Goal: Task Accomplishment & Management: Manage account settings

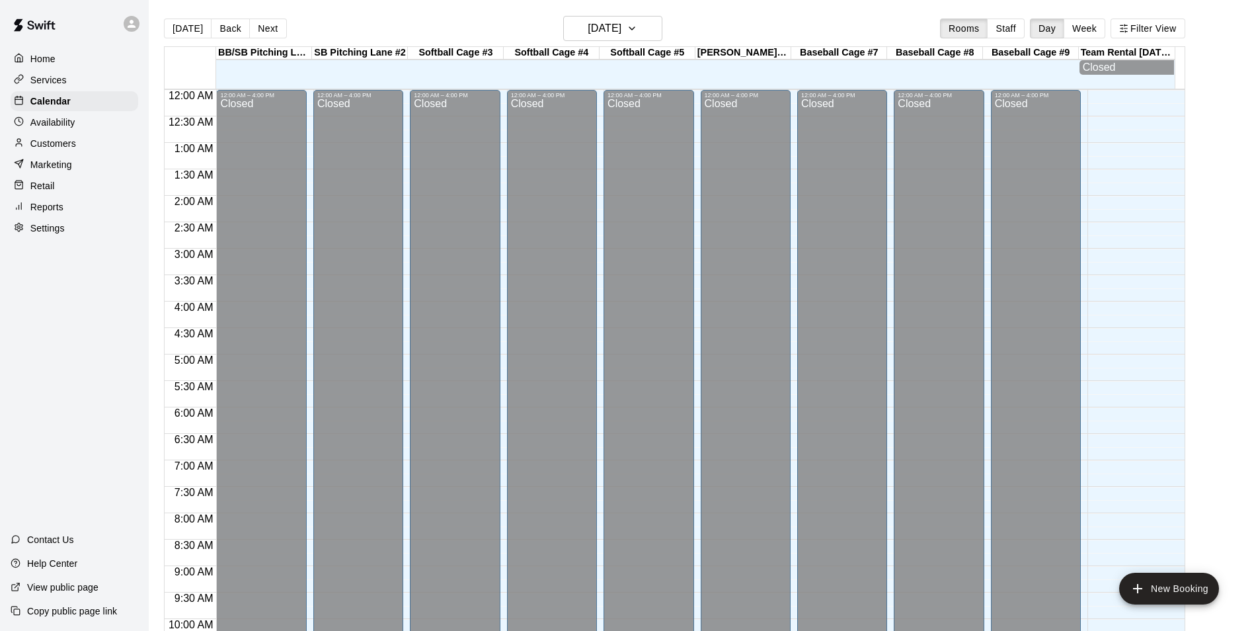
scroll to position [672, 0]
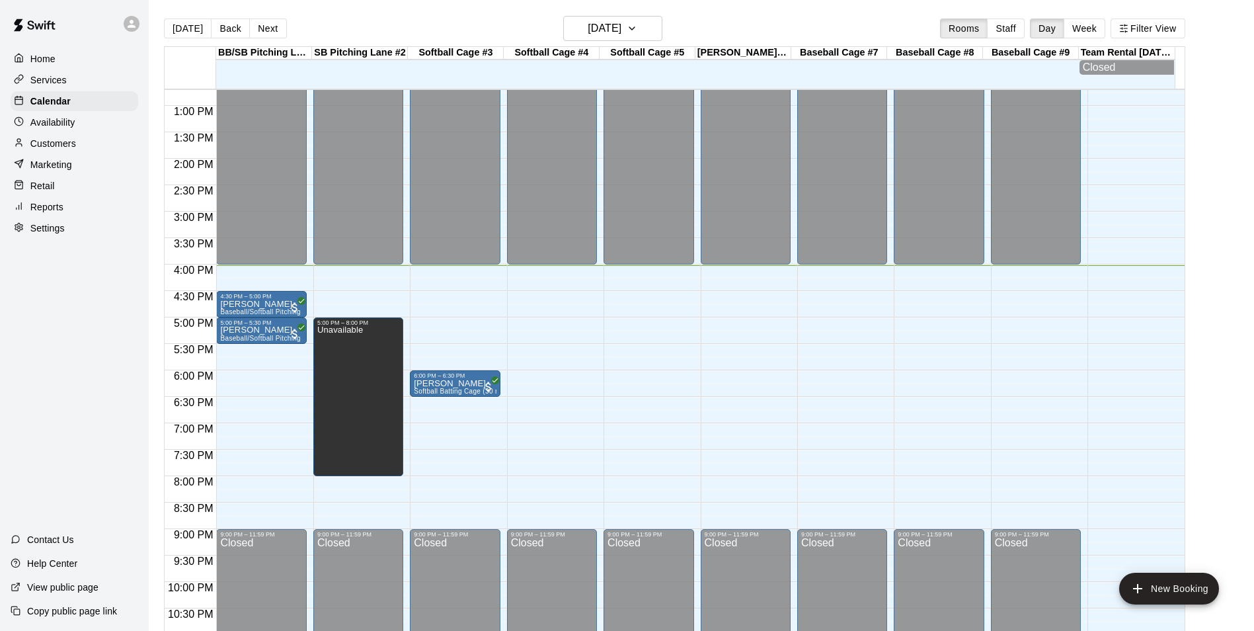
click at [229, 39] on div "Today Back Next Wednesday Oct 15 Rooms Staff Day Week Filter View" at bounding box center [674, 31] width 1021 height 30
click at [227, 27] on button "Back" at bounding box center [230, 29] width 39 height 20
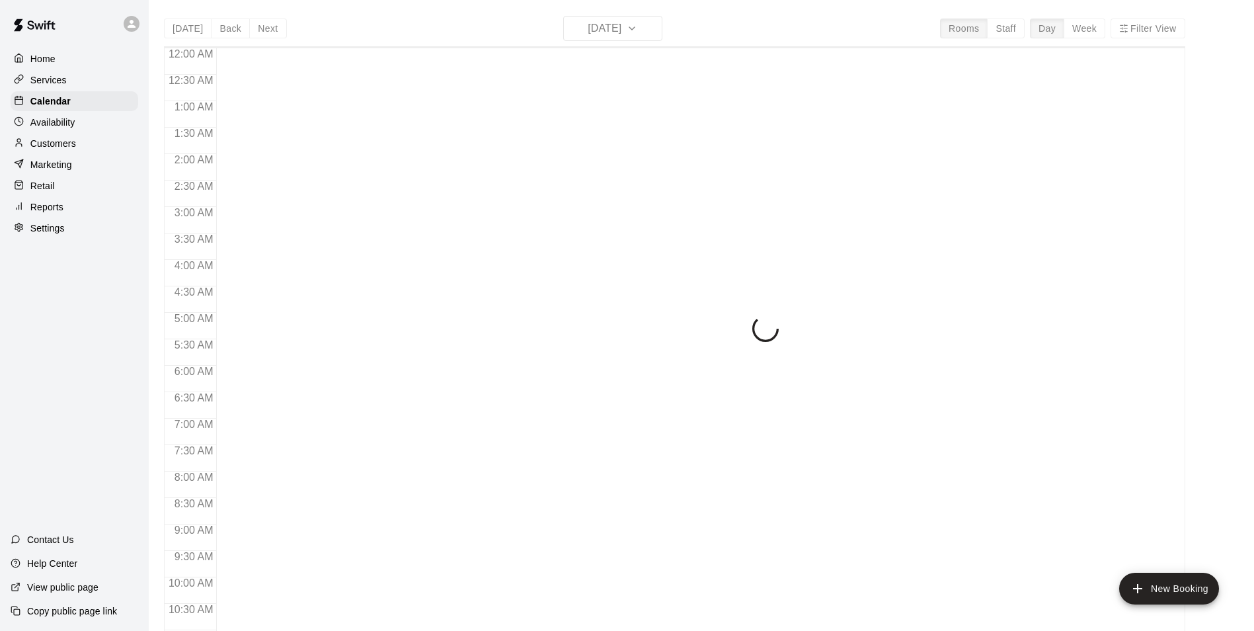
scroll to position [672, 0]
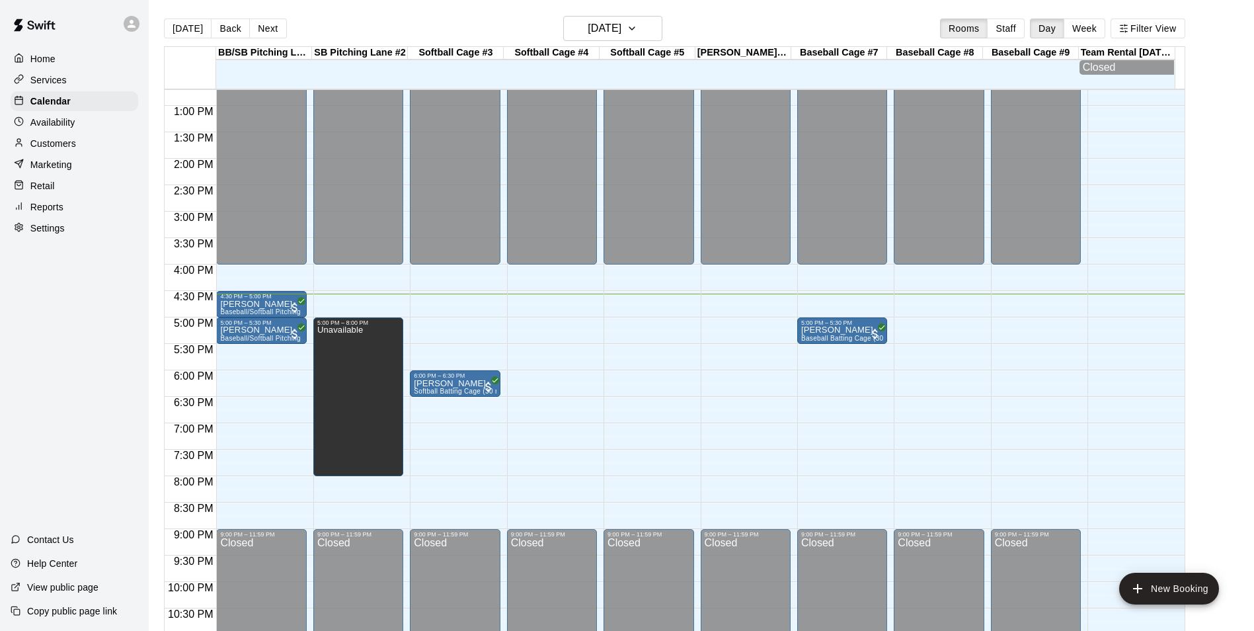
click at [604, 298] on div "12:00 AM – 4:00 PM Closed 9:00 PM – 11:59 PM Closed" at bounding box center [649, 52] width 90 height 1269
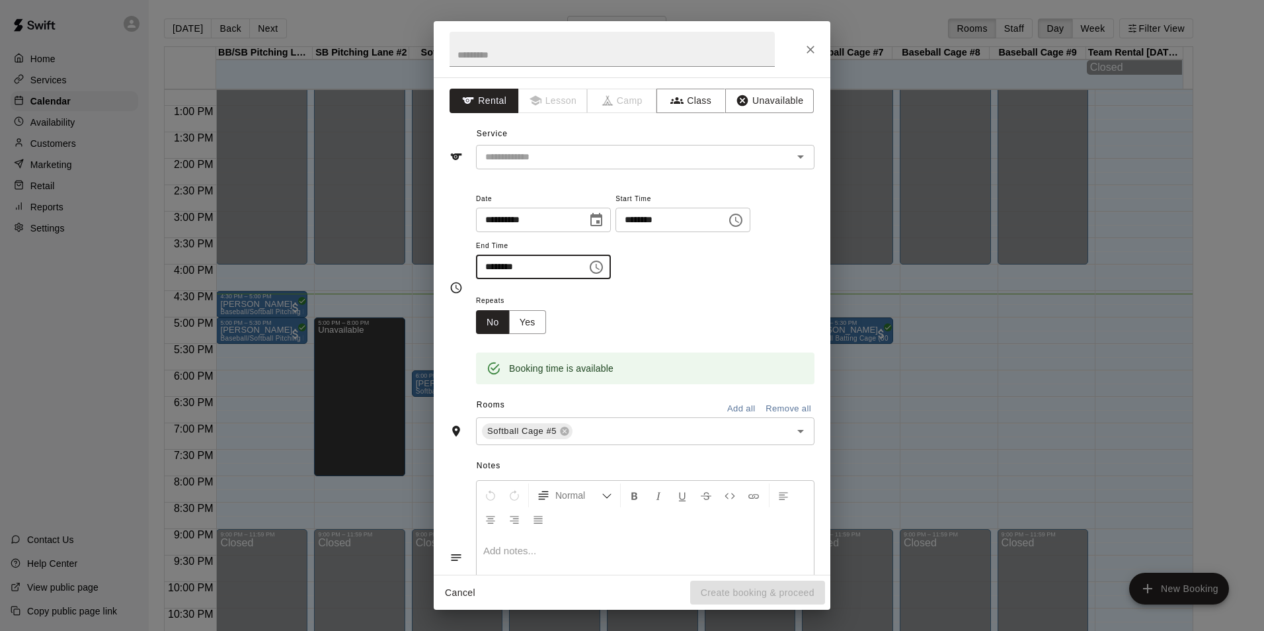
click at [491, 264] on input "********" at bounding box center [527, 267] width 102 height 24
type input "********"
click at [766, 98] on button "Unavailable" at bounding box center [769, 101] width 89 height 24
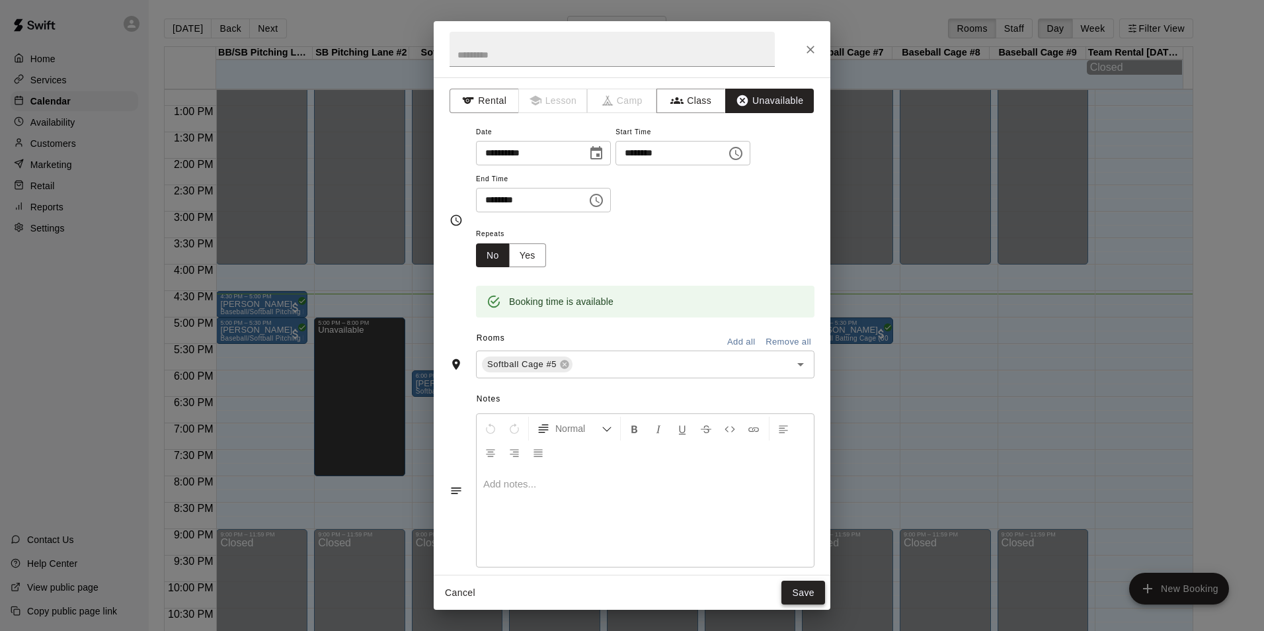
click at [802, 596] on button "Save" at bounding box center [803, 592] width 44 height 24
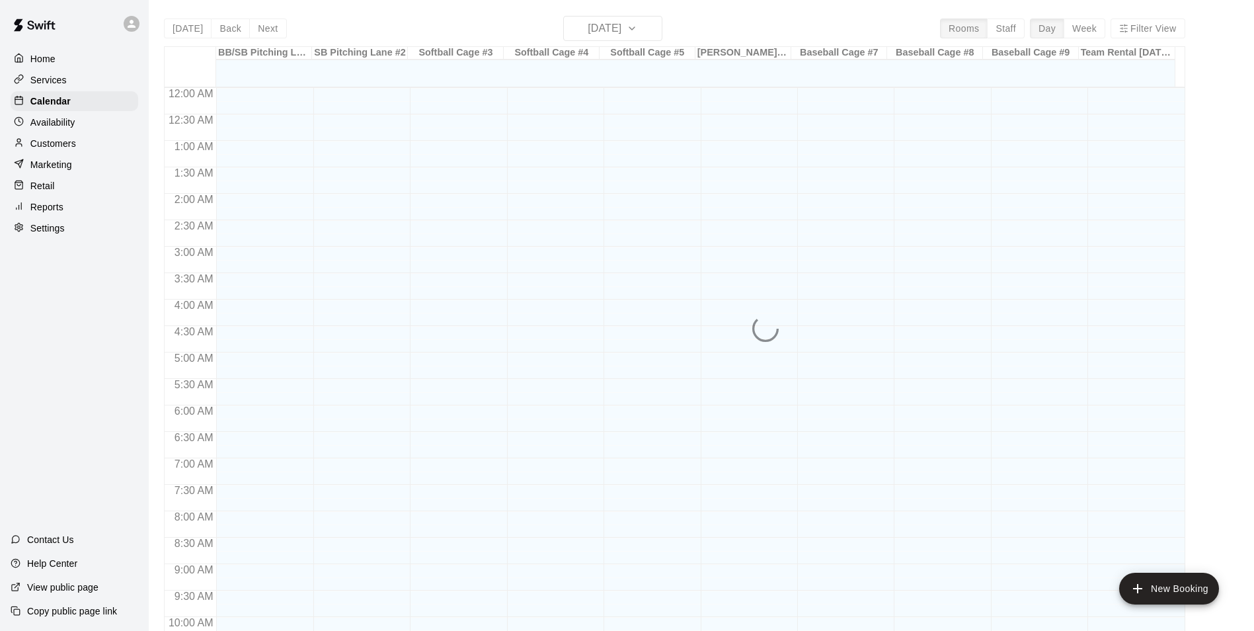
scroll to position [672, 0]
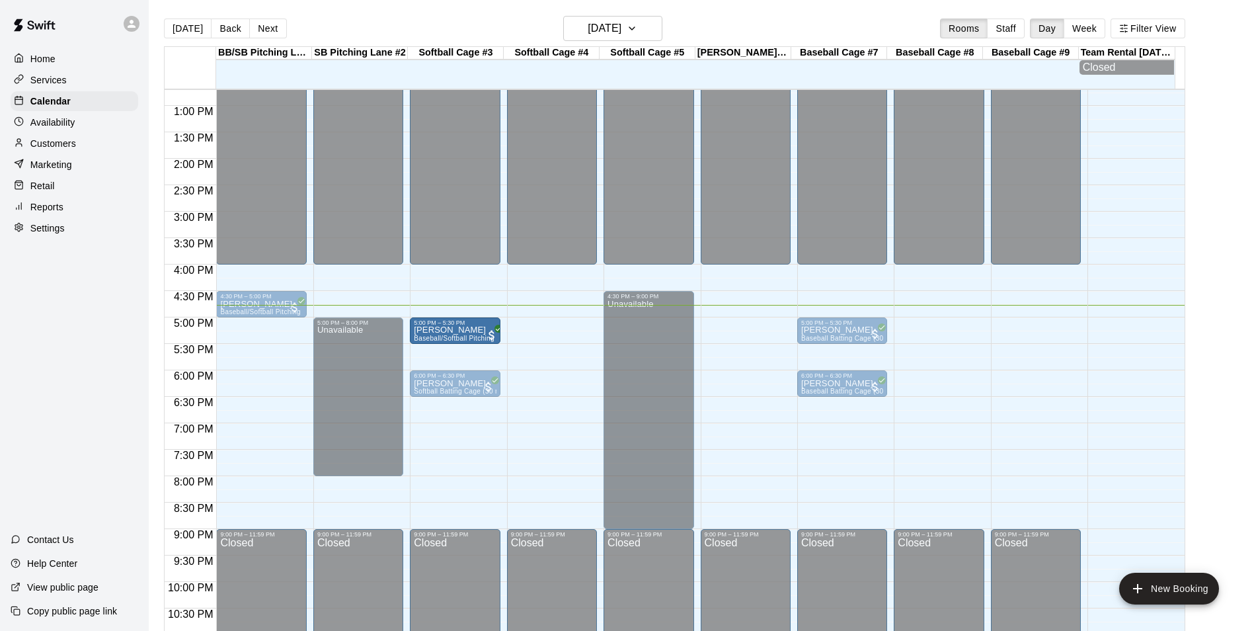
drag, startPoint x: 272, startPoint y: 333, endPoint x: 469, endPoint y: 342, distance: 197.2
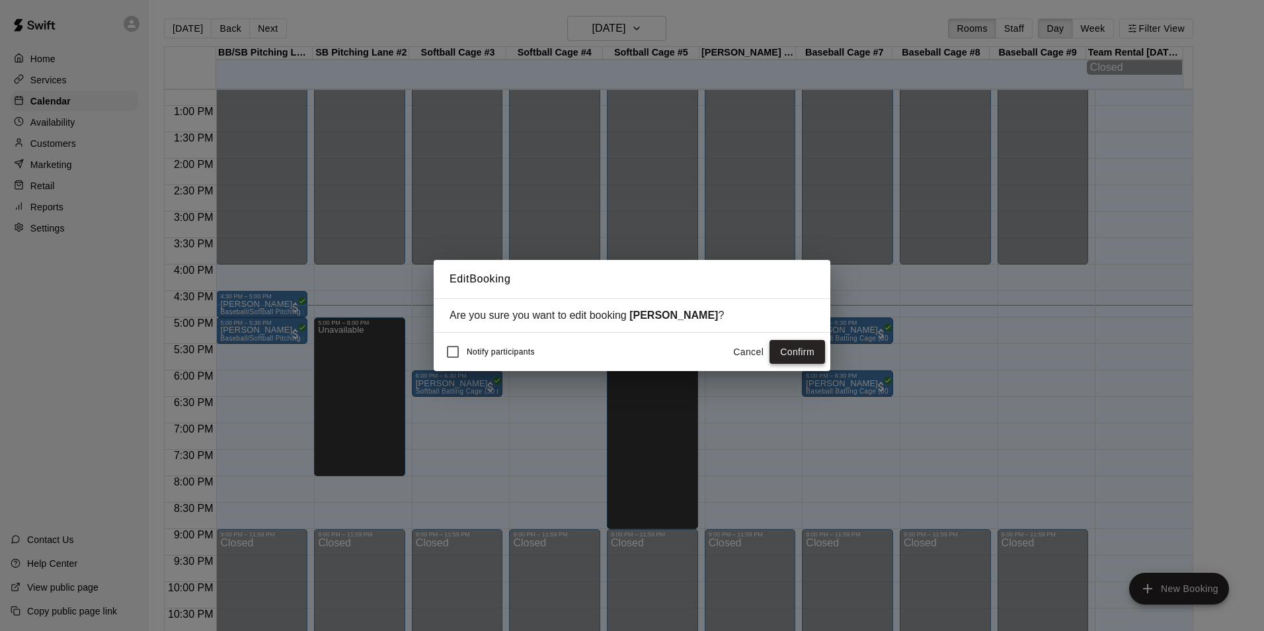
click at [788, 344] on button "Confirm" at bounding box center [797, 352] width 56 height 24
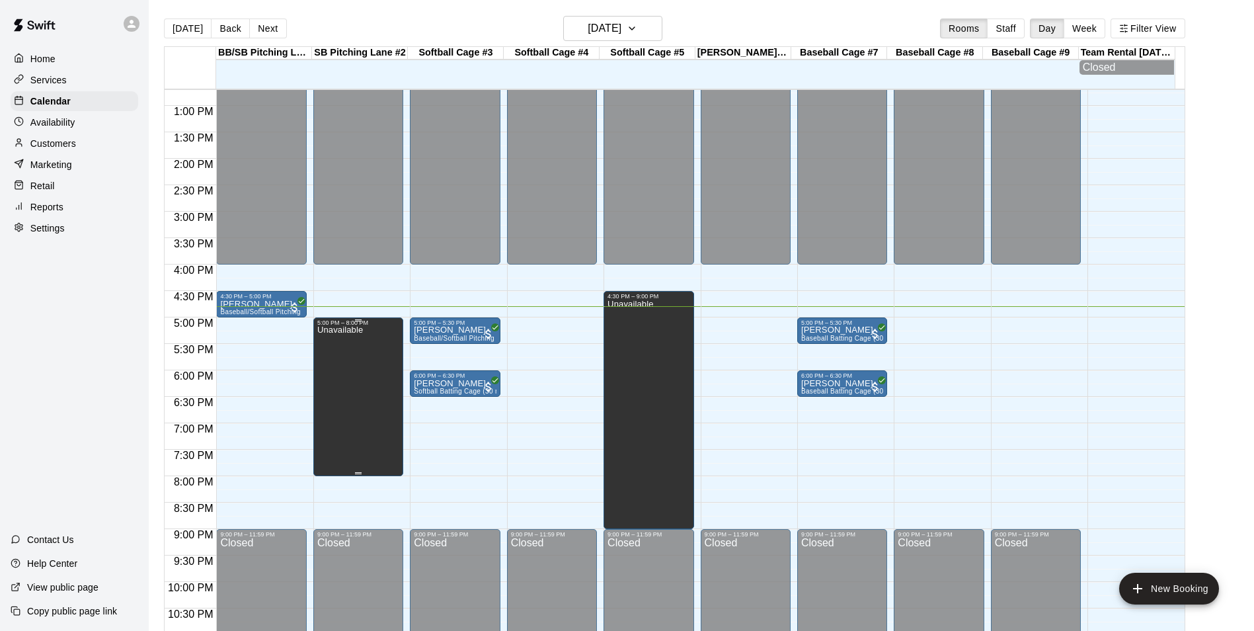
click at [366, 473] on div "Unavailable" at bounding box center [358, 641] width 82 height 631
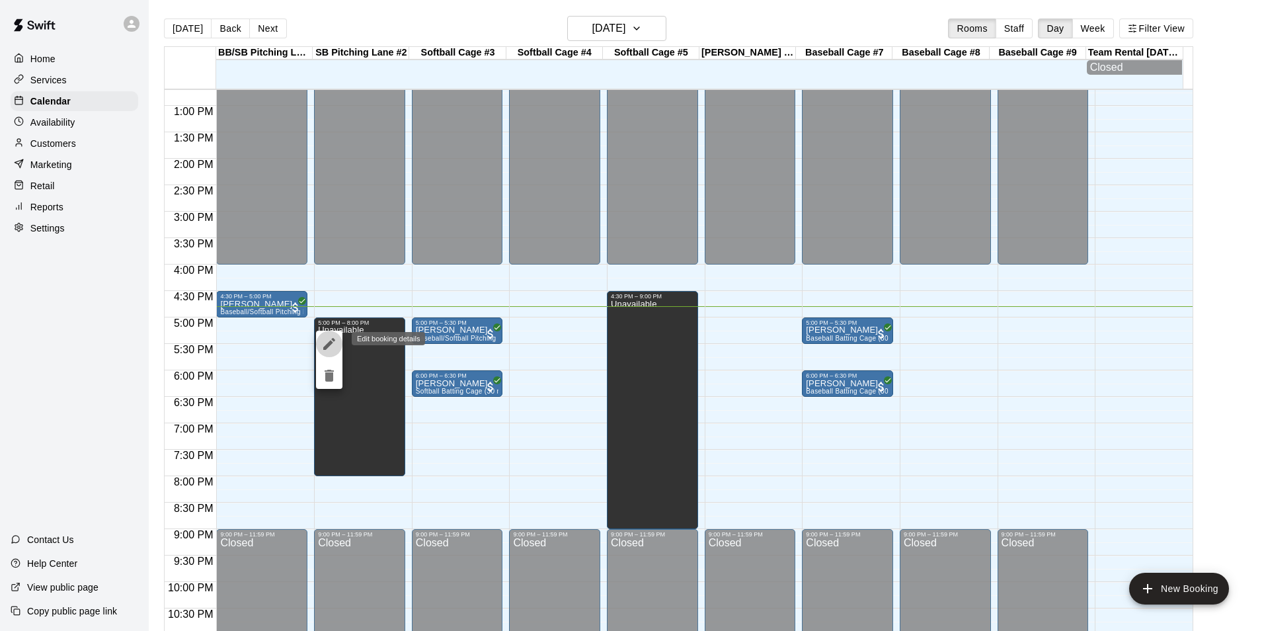
click at [323, 349] on icon "edit" at bounding box center [329, 344] width 16 height 16
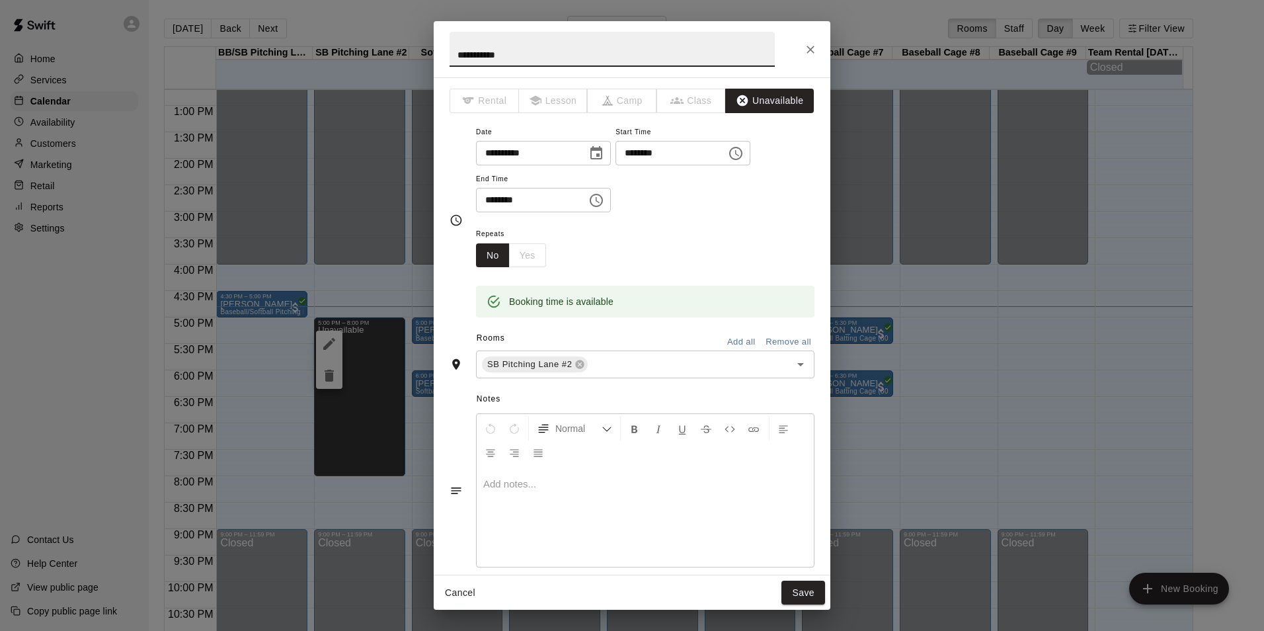
click at [490, 197] on input "********" at bounding box center [527, 200] width 102 height 24
type input "********"
click at [668, 258] on div "Repeats No Yes" at bounding box center [645, 246] width 338 height 42
click at [818, 593] on button "Save" at bounding box center [803, 592] width 44 height 24
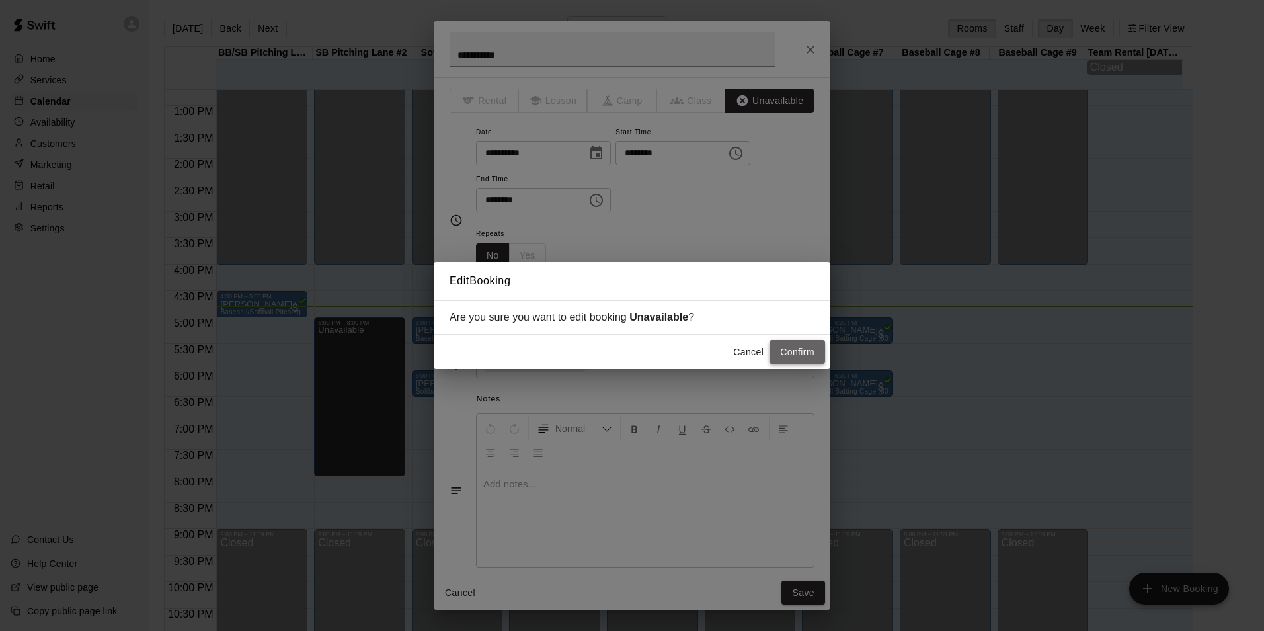
click at [790, 354] on button "Confirm" at bounding box center [797, 352] width 56 height 24
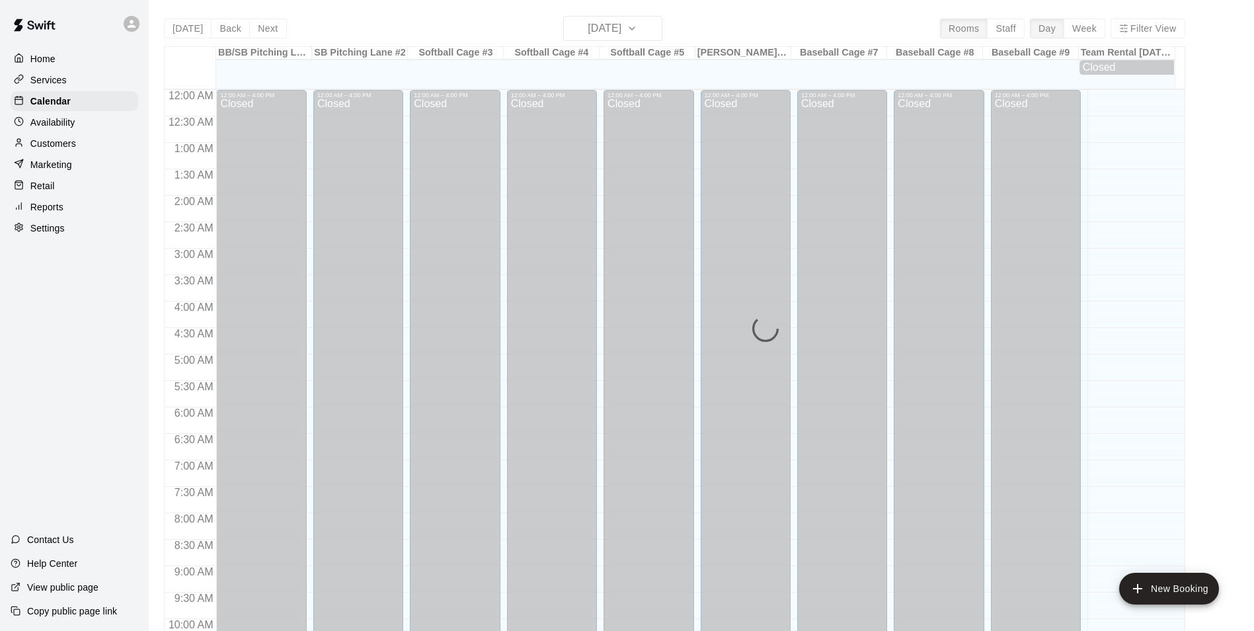
scroll to position [672, 0]
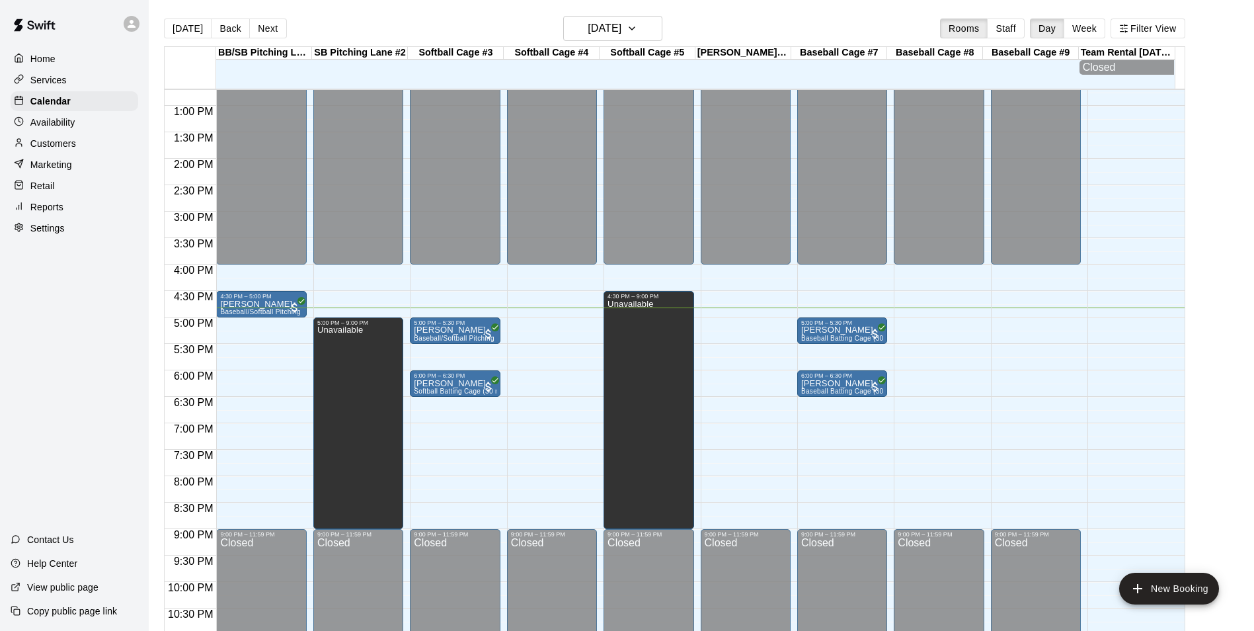
click at [53, 145] on p "Customers" at bounding box center [53, 143] width 46 height 13
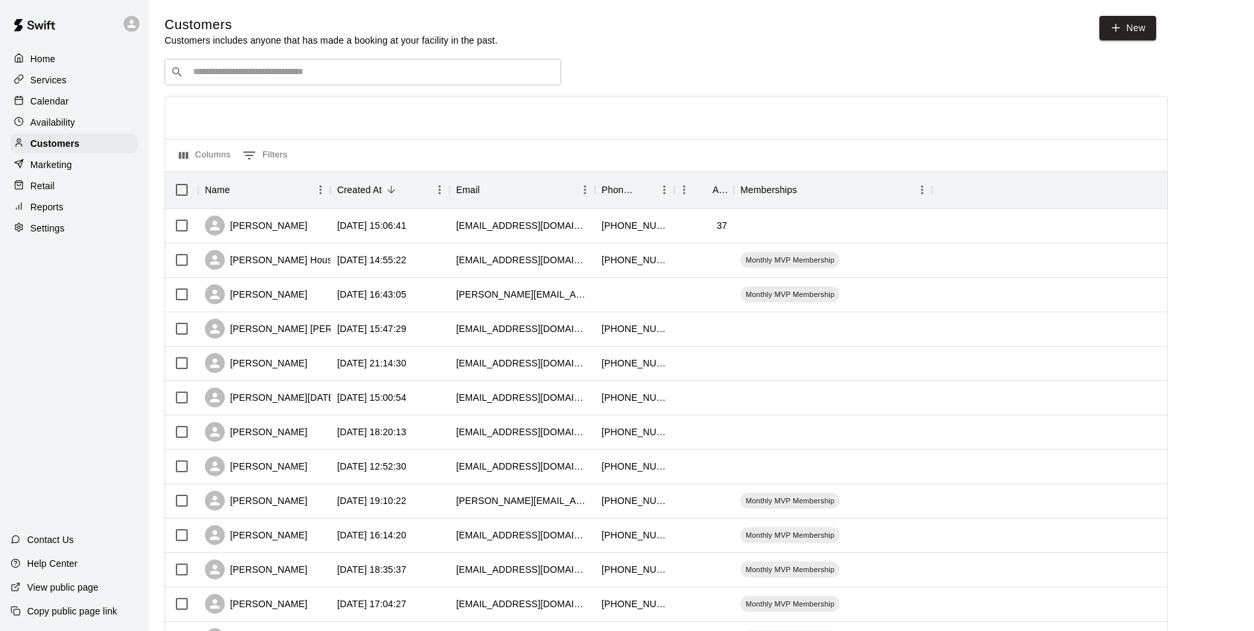
click at [348, 73] on input "Search customers by name or email" at bounding box center [372, 71] width 366 height 13
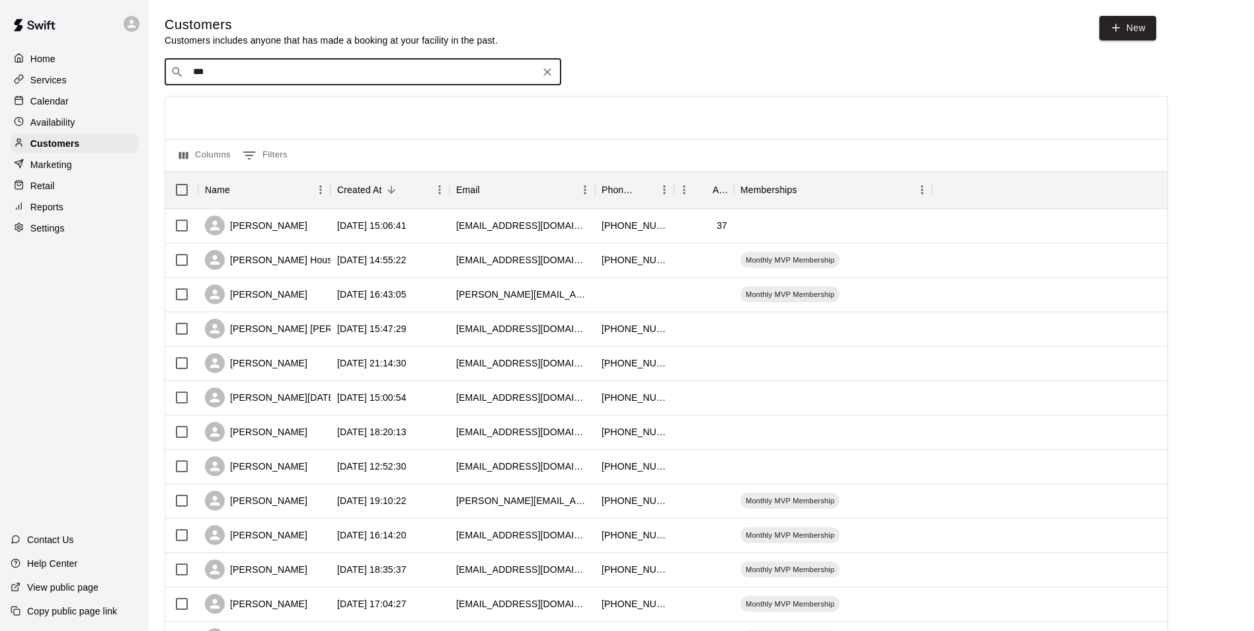
type input "****"
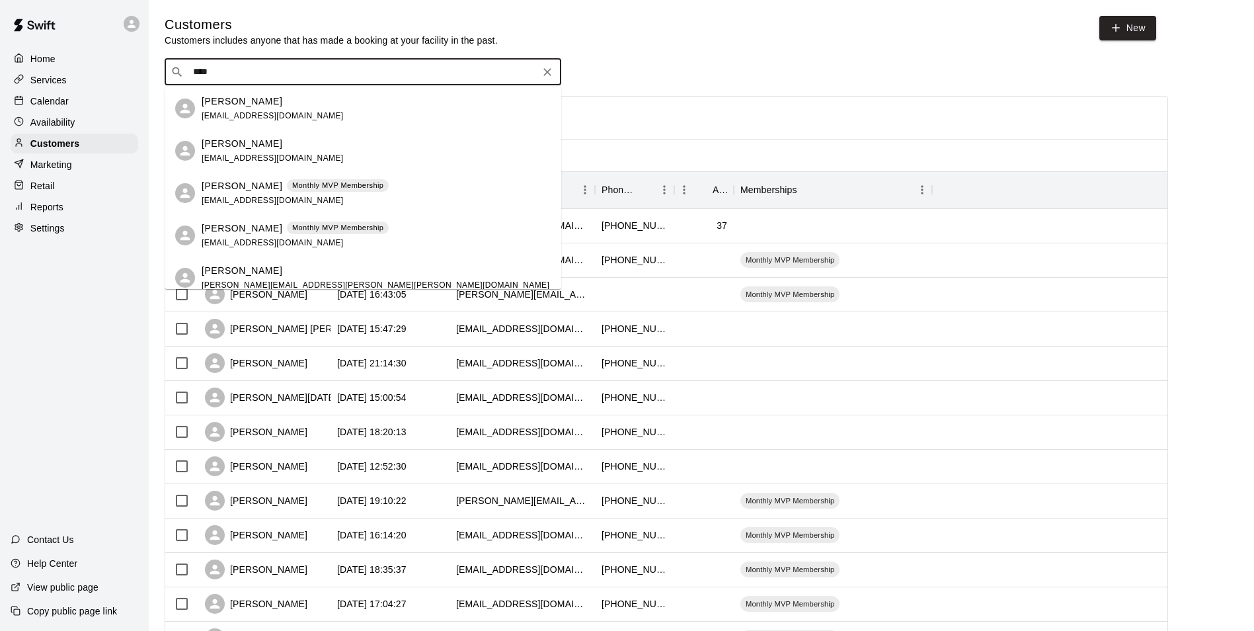
click at [247, 239] on span "wlandes85@gmail.com" at bounding box center [273, 242] width 142 height 9
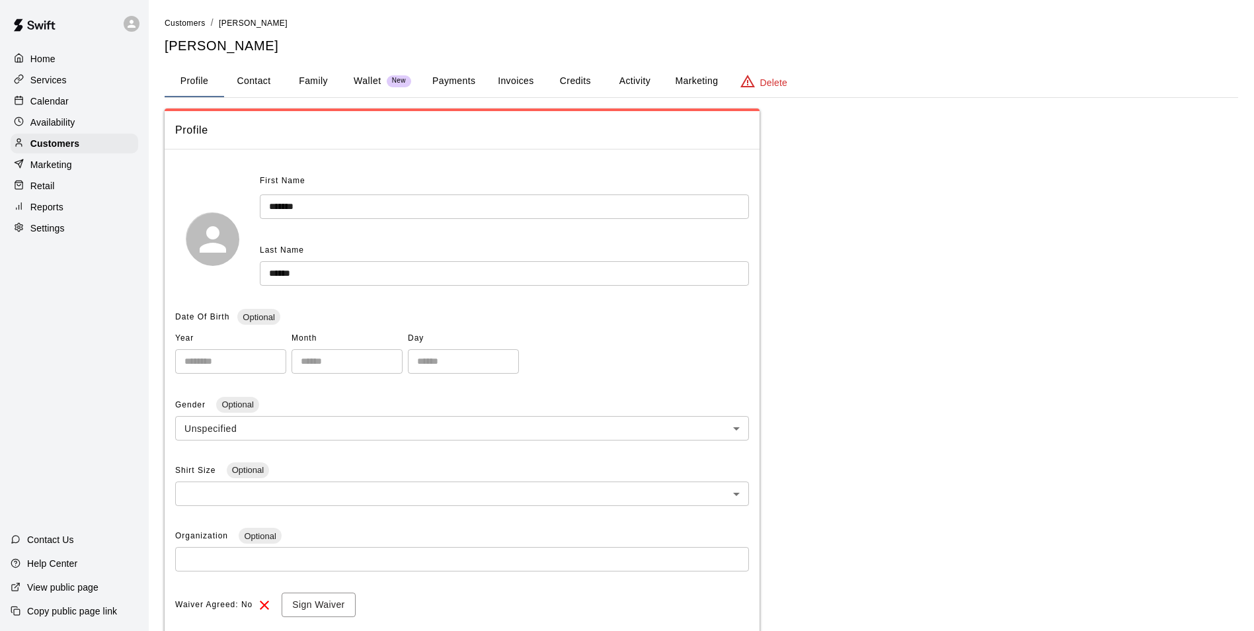
click at [637, 83] on button "Activity" at bounding box center [634, 81] width 59 height 32
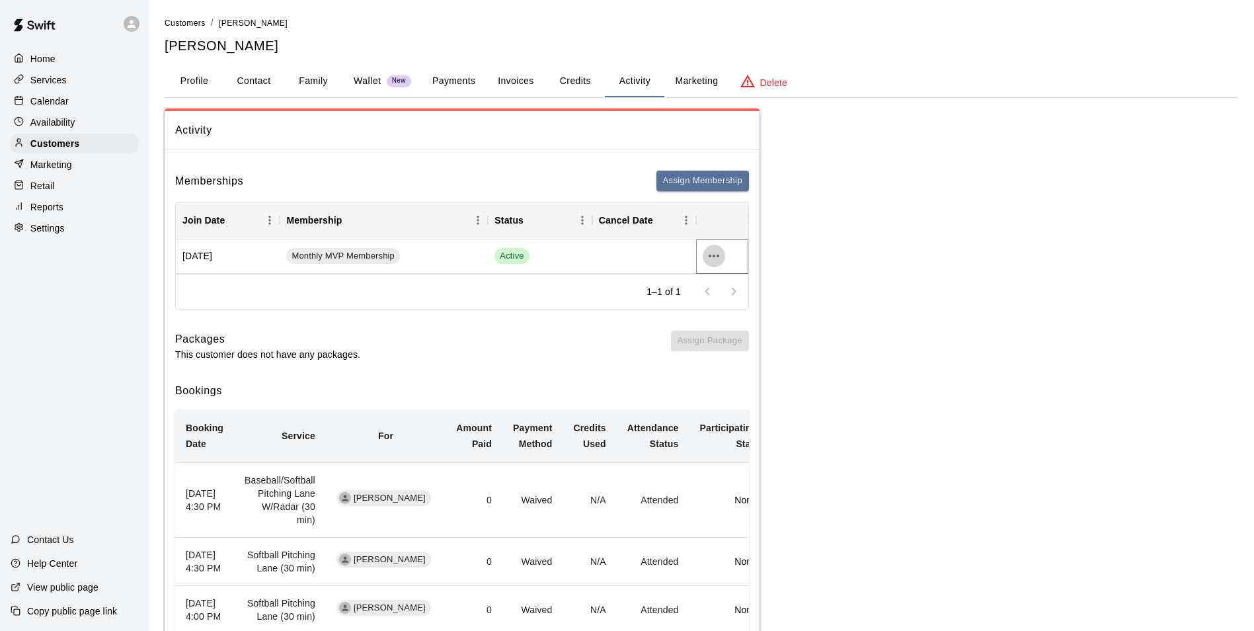
click at [715, 255] on icon "more actions" at bounding box center [714, 256] width 16 height 16
click at [736, 307] on li "Cancel" at bounding box center [740, 305] width 75 height 22
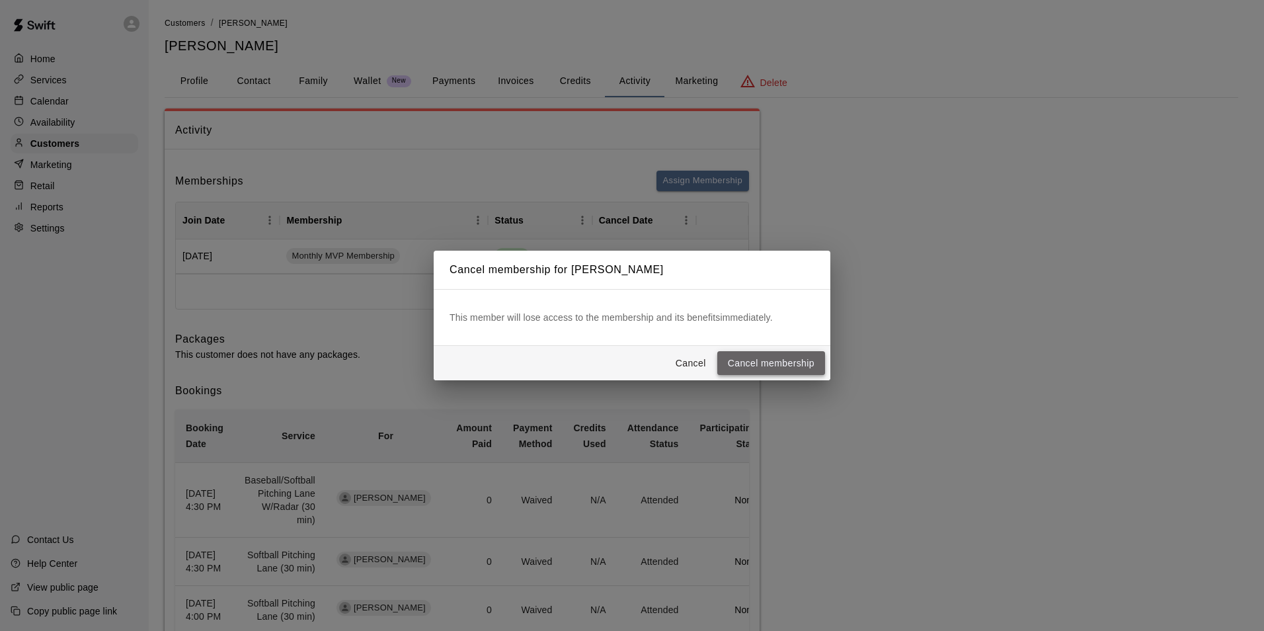
click at [781, 359] on button "Cancel membership" at bounding box center [771, 363] width 108 height 24
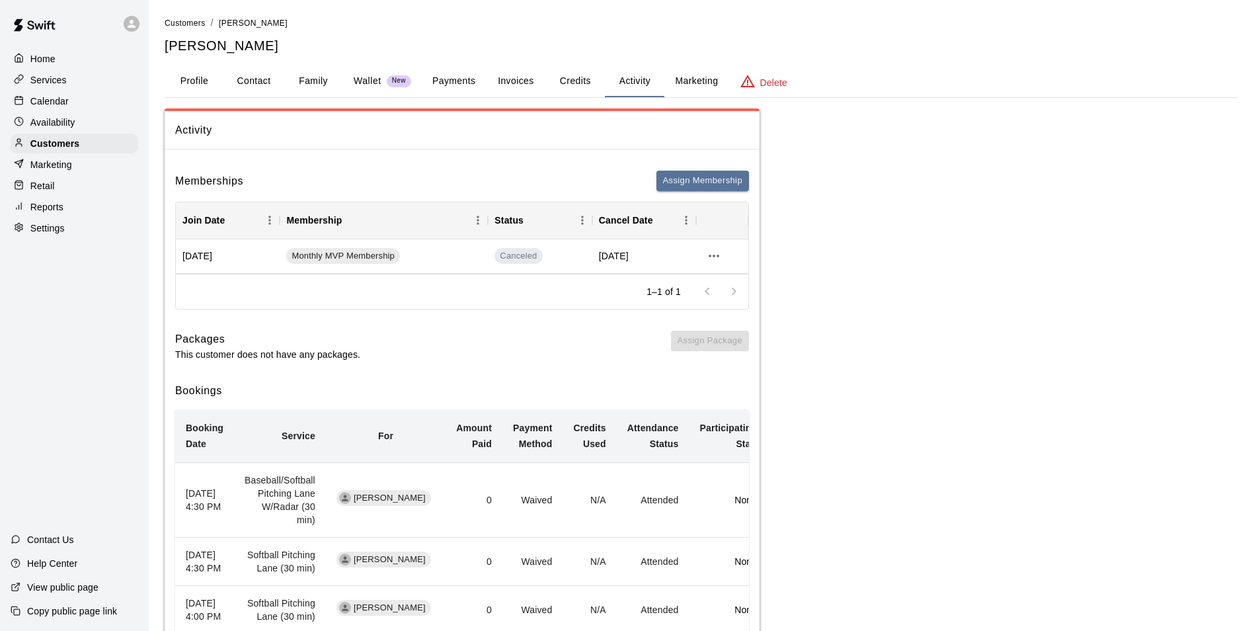
click at [453, 163] on div "Memberships Assign Membership Join Date Membership Status Cancel Date Oct 09, 2…" at bounding box center [462, 494] width 595 height 668
click at [448, 85] on button "Payments" at bounding box center [454, 81] width 64 height 32
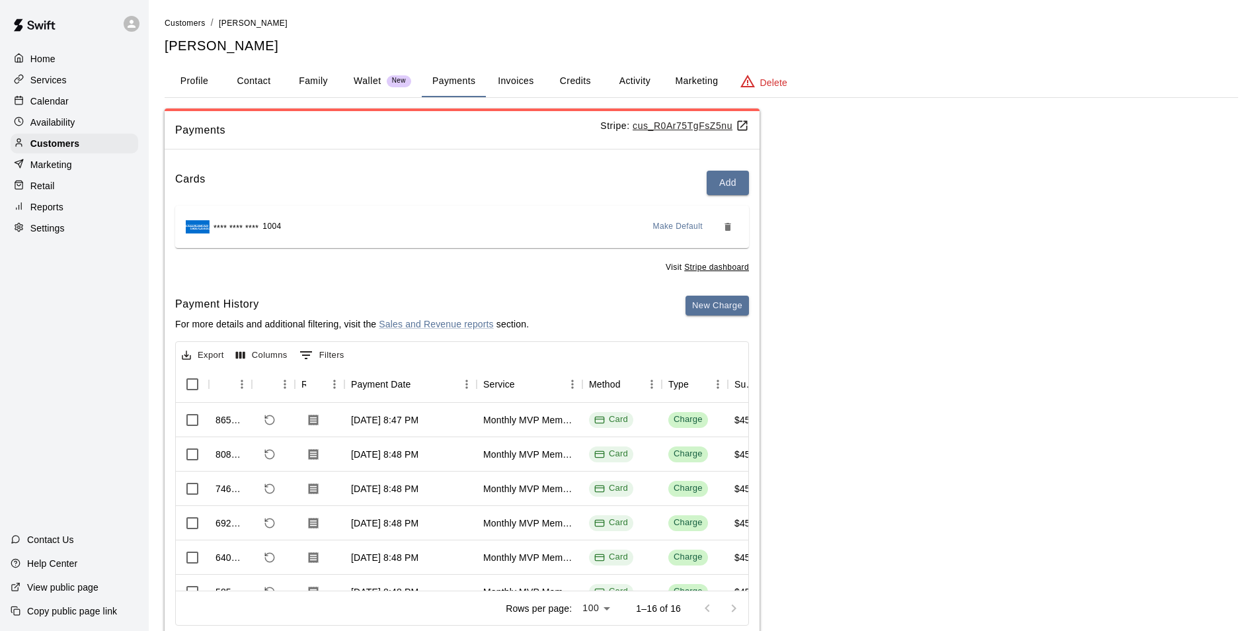
click at [189, 83] on button "Profile" at bounding box center [194, 81] width 59 height 32
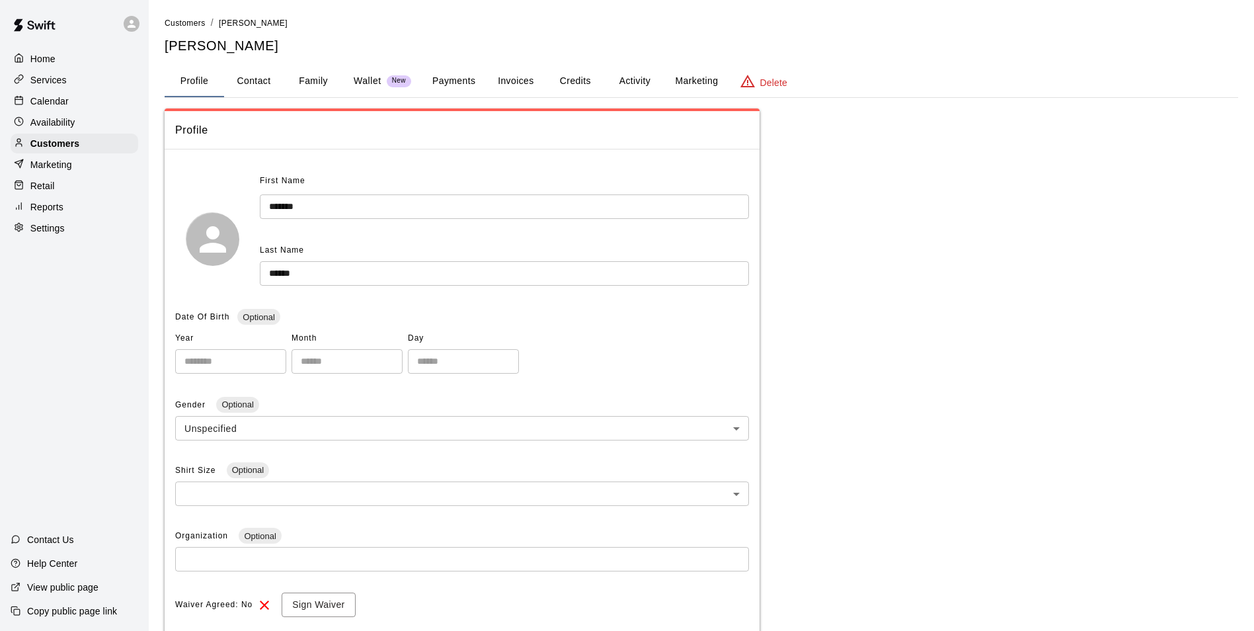
click at [253, 85] on button "Contact" at bounding box center [253, 81] width 59 height 32
select select "**"
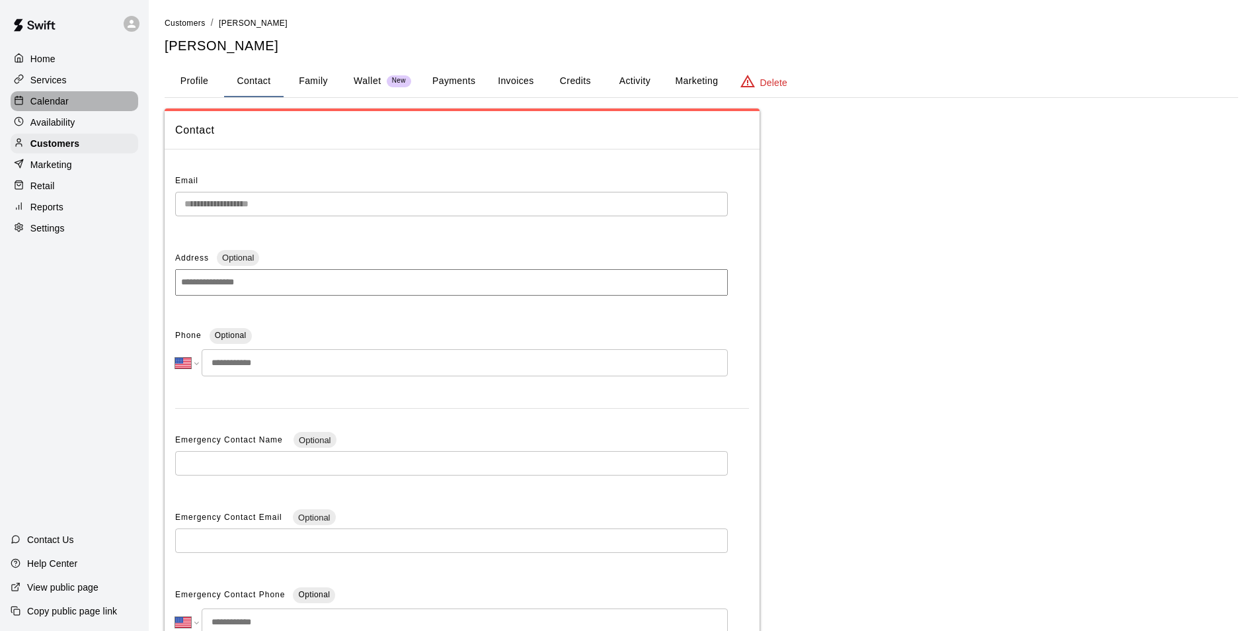
click at [52, 110] on div "Calendar" at bounding box center [75, 101] width 128 height 20
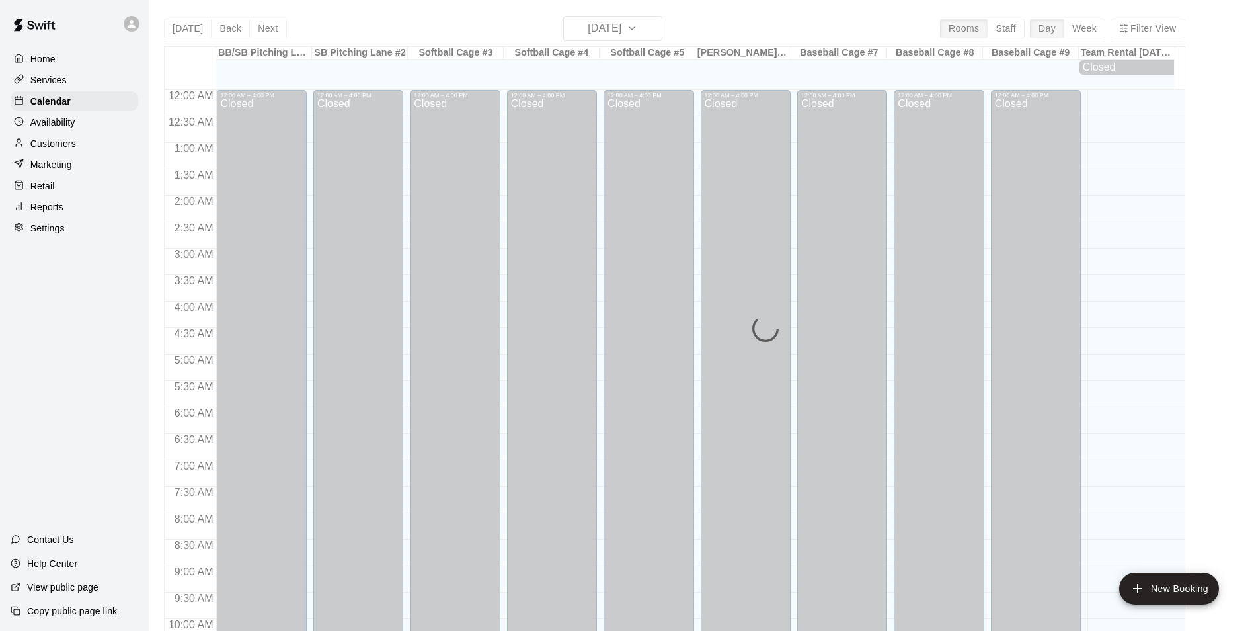
scroll to position [672, 0]
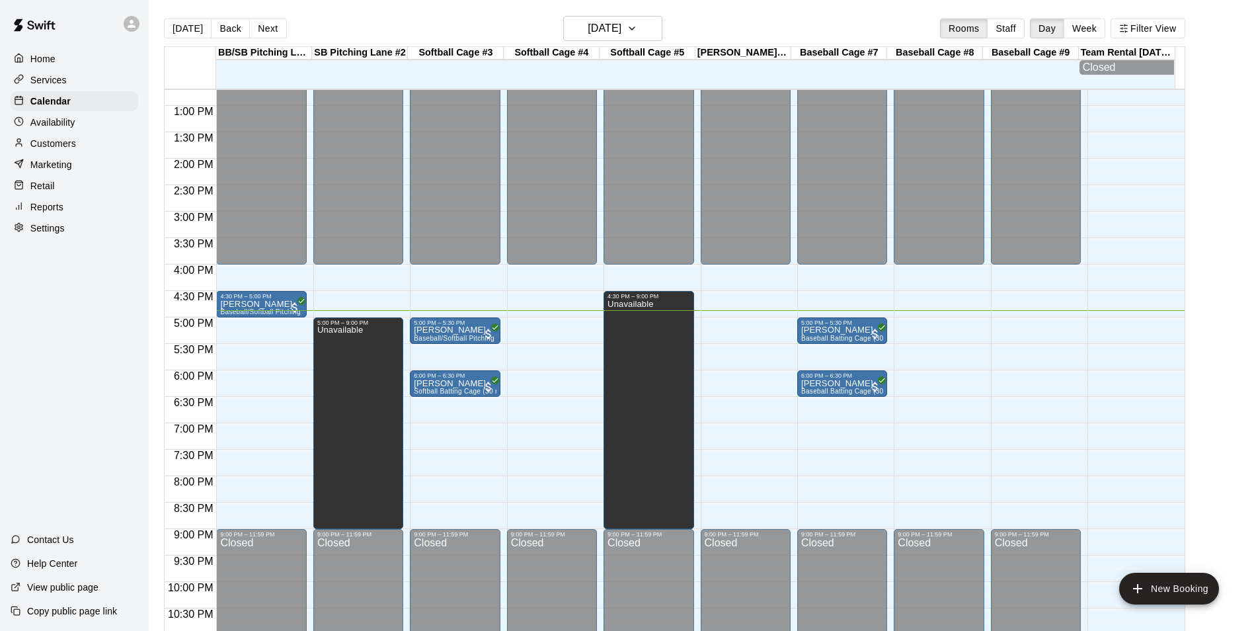
click at [1220, 193] on main "[DATE] Back [DATE][DATE] Rooms Staff Day Week Filter View BB/[GEOGRAPHIC_DATA] …" at bounding box center [701, 331] width 1095 height 631
click at [274, 304] on p "[PERSON_NAME]" at bounding box center [261, 304] width 82 height 0
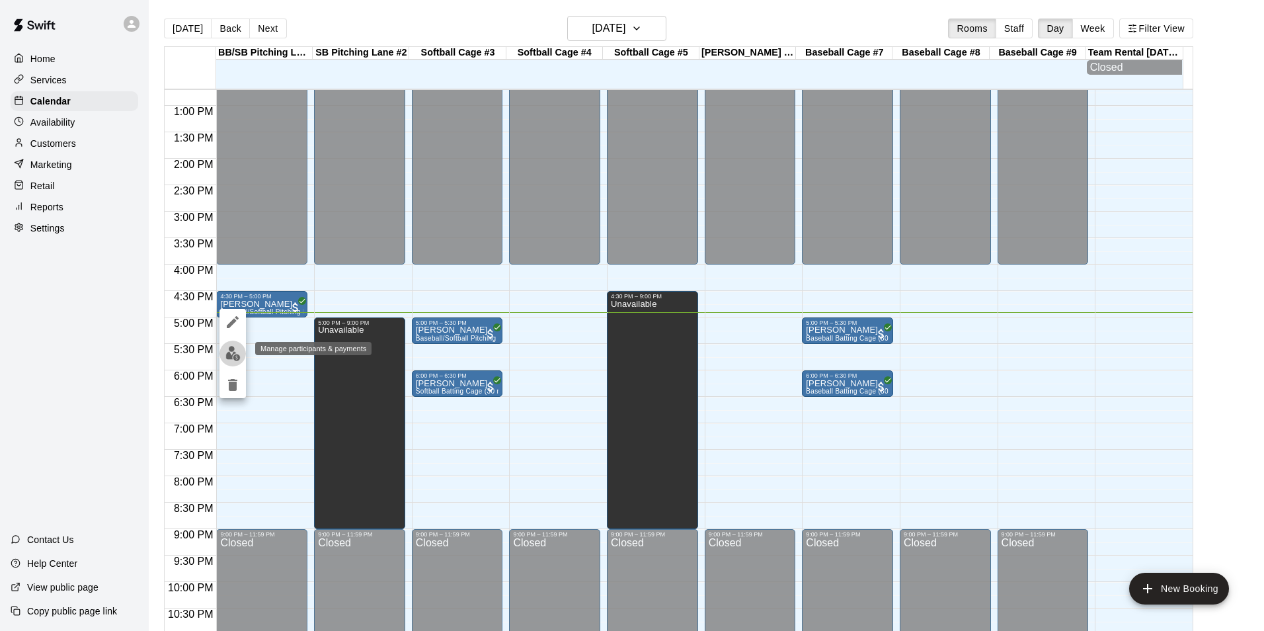
click at [225, 346] on button "edit" at bounding box center [232, 353] width 26 height 26
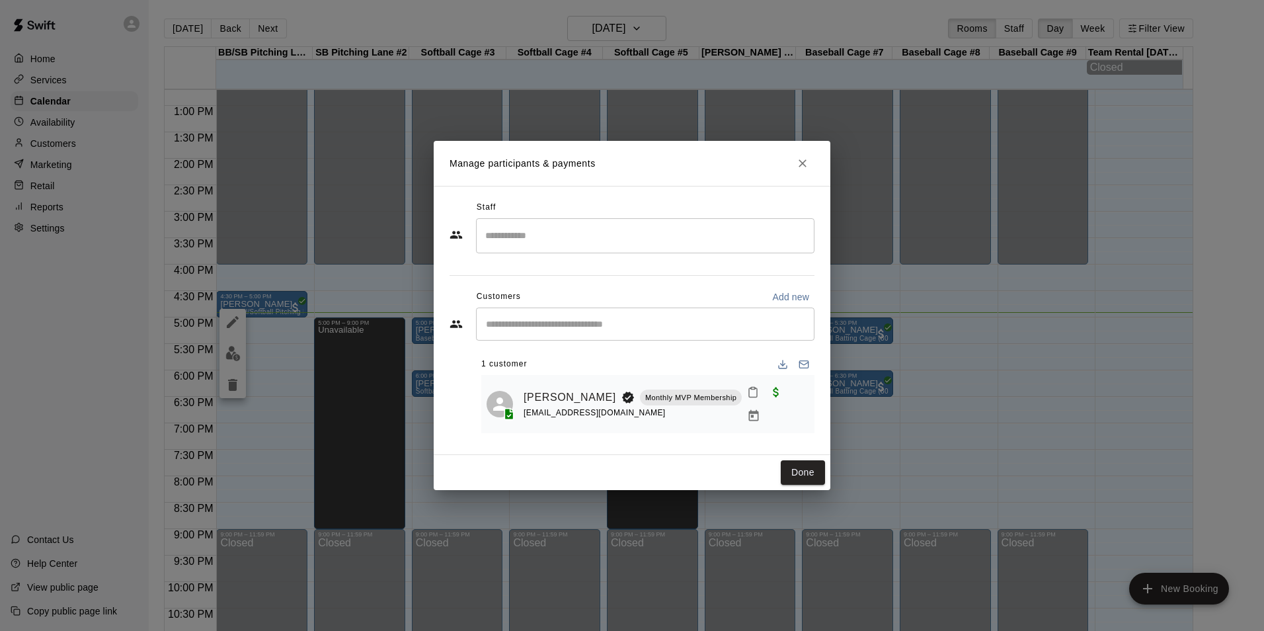
click at [758, 403] on button "Mark attendance" at bounding box center [753, 392] width 22 height 22
click at [804, 400] on p "Mark attended" at bounding box center [835, 397] width 117 height 13
click at [814, 471] on button "Done" at bounding box center [803, 472] width 44 height 24
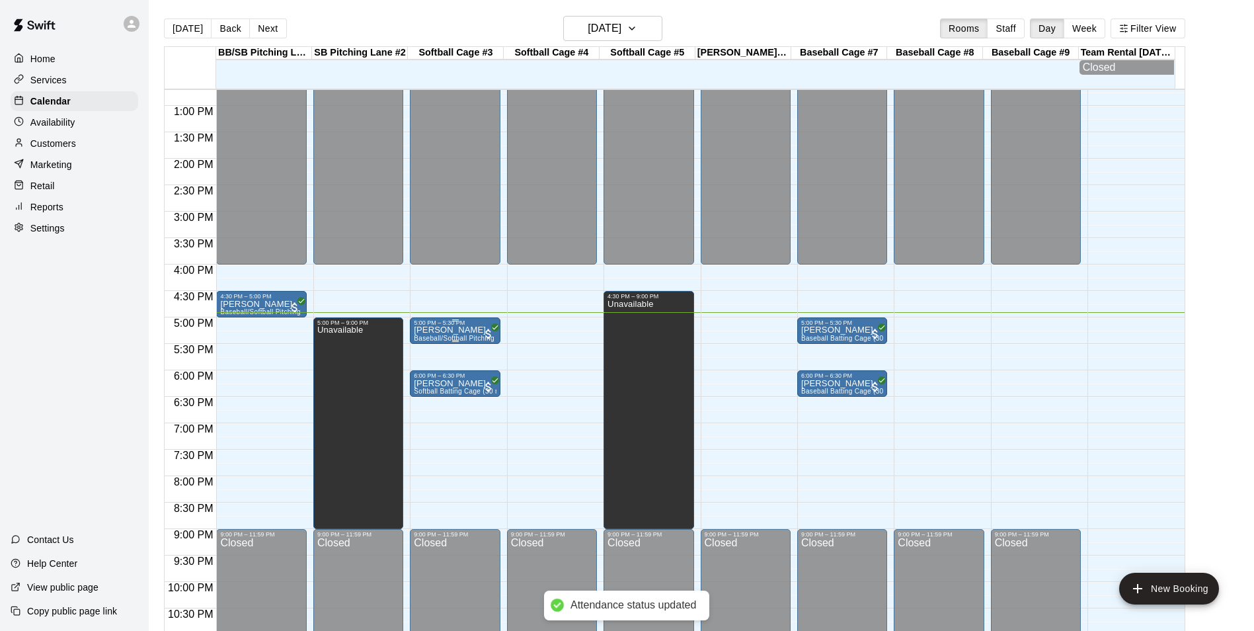
click at [479, 340] on span "Baseball/Softball Pitching Lane W/Radar (30 min)" at bounding box center [492, 337] width 156 height 7
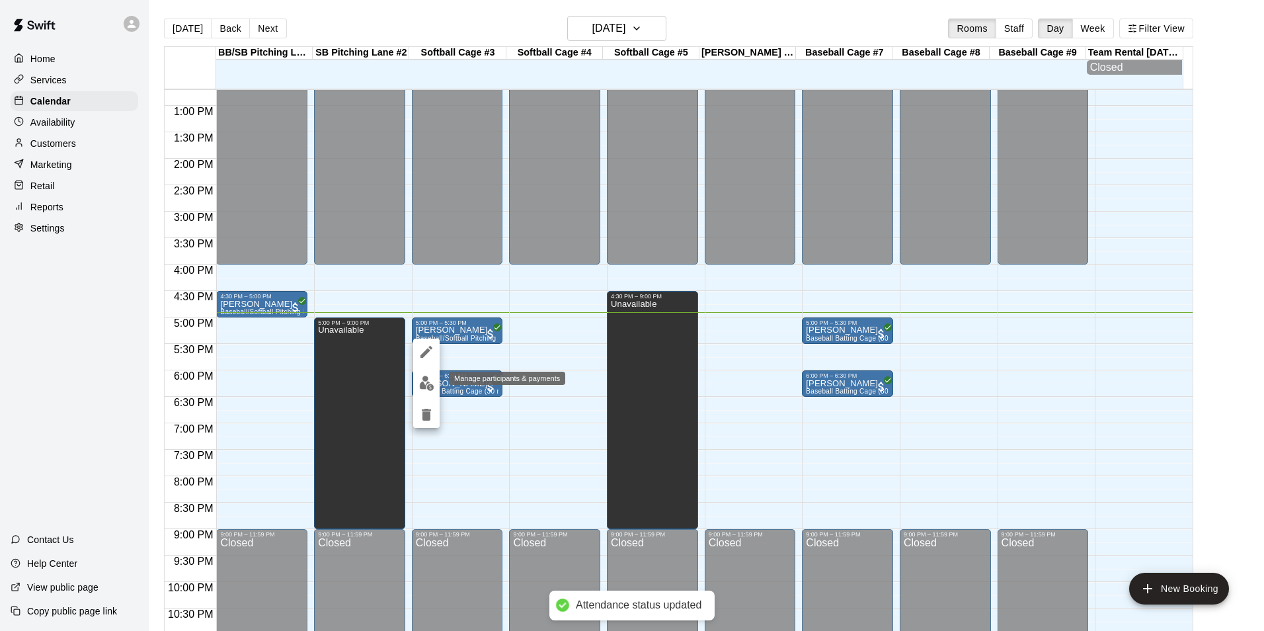
click at [420, 383] on img "edit" at bounding box center [426, 382] width 15 height 15
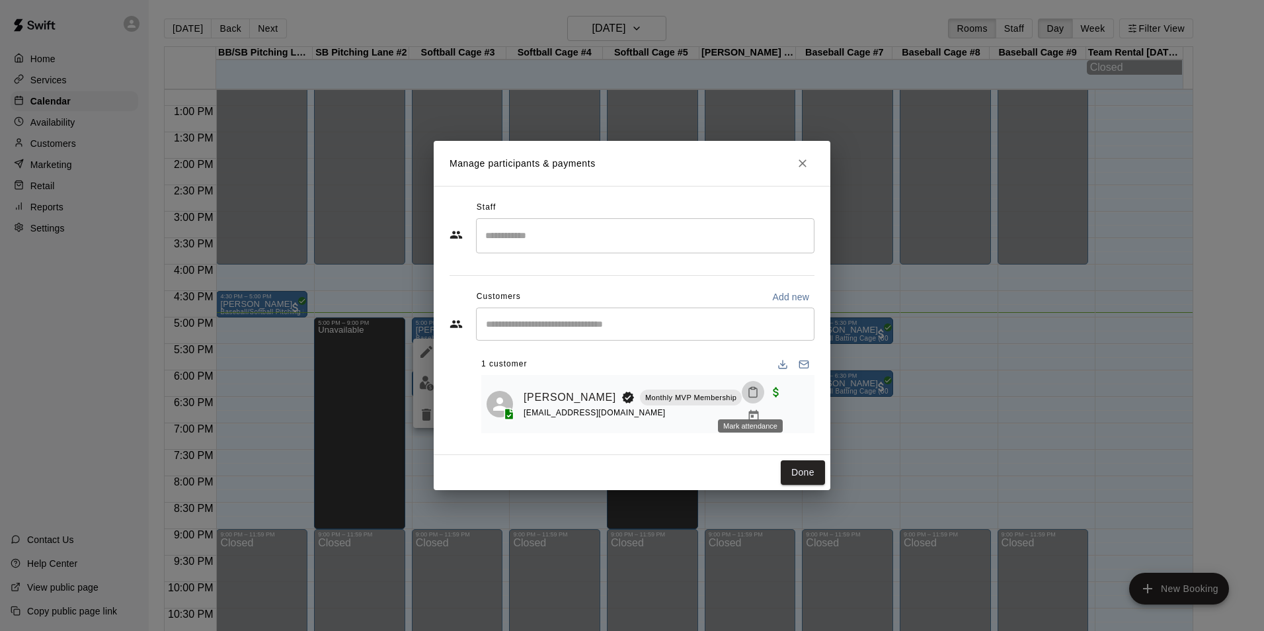
click at [744, 399] on button "Mark attendance" at bounding box center [753, 392] width 22 height 22
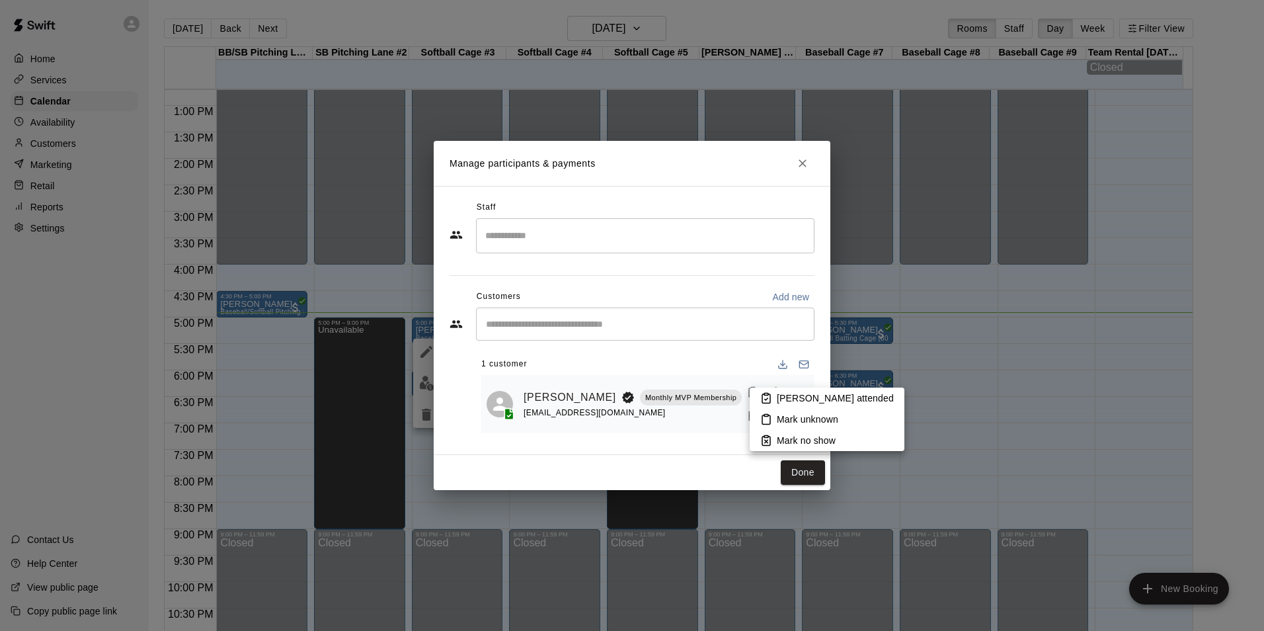
click at [786, 396] on p "Mark attended" at bounding box center [835, 397] width 117 height 13
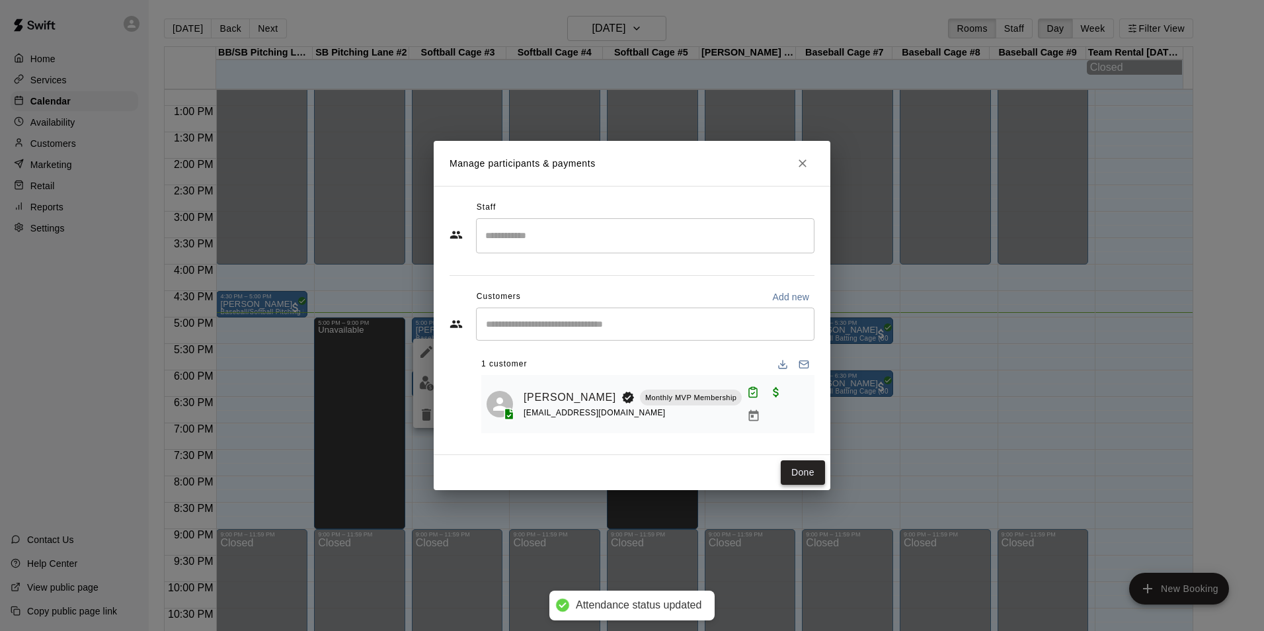
click at [807, 473] on button "Done" at bounding box center [803, 472] width 44 height 24
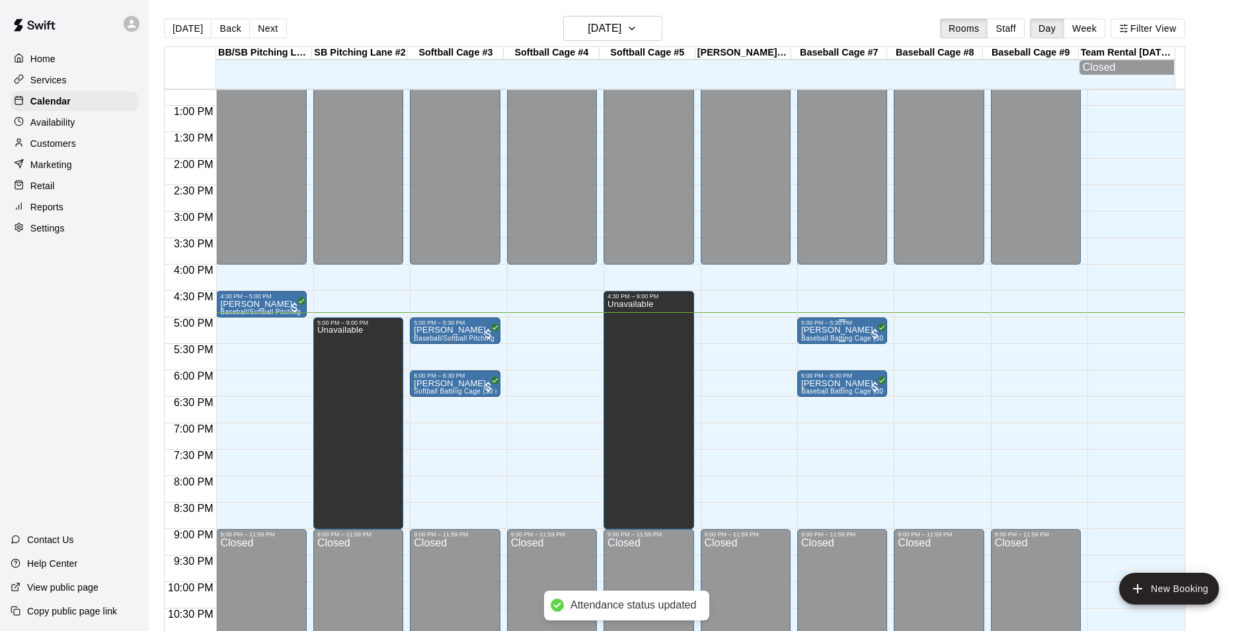
click at [852, 333] on div "Jason Coffee Baseball Batting Cage (30 min)" at bounding box center [842, 641] width 82 height 631
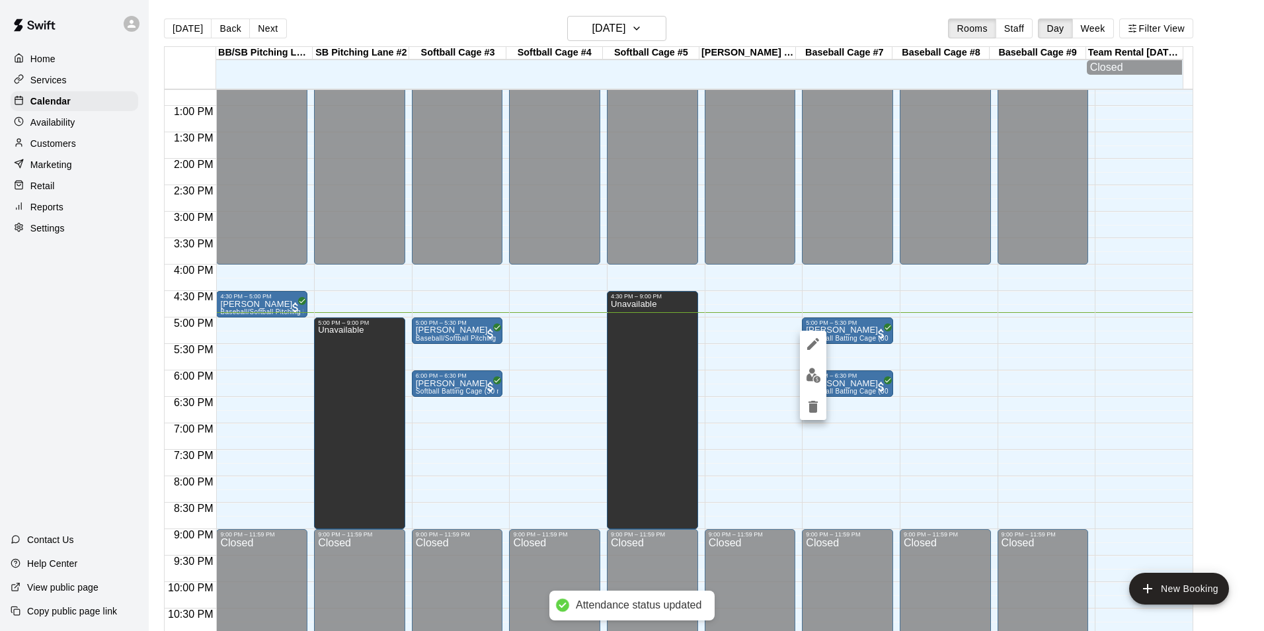
click at [815, 381] on img "edit" at bounding box center [813, 375] width 15 height 15
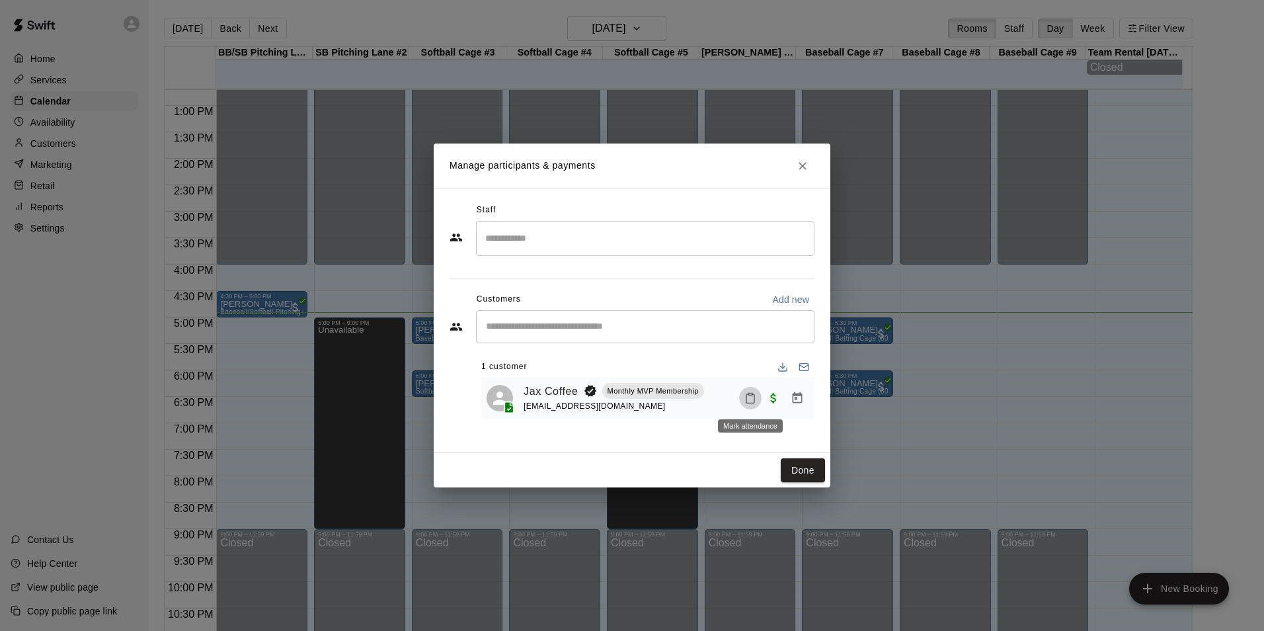
click at [746, 400] on icon "Mark attendance" at bounding box center [750, 398] width 12 height 12
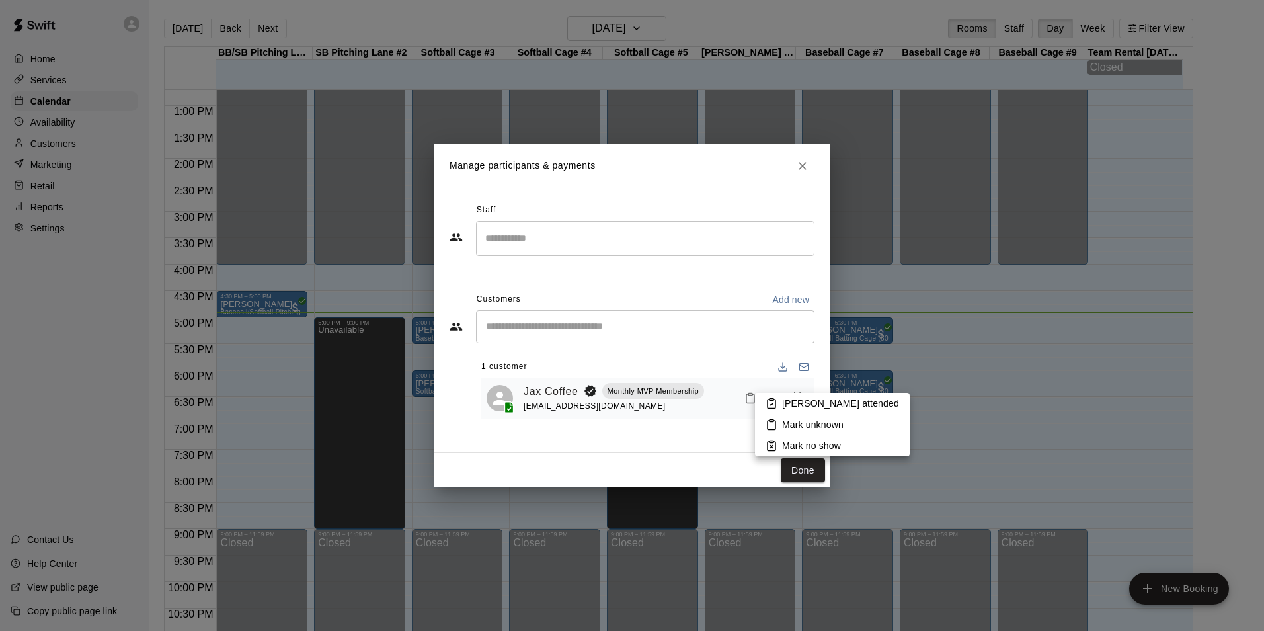
click at [793, 399] on p "Mark attended" at bounding box center [840, 403] width 117 height 13
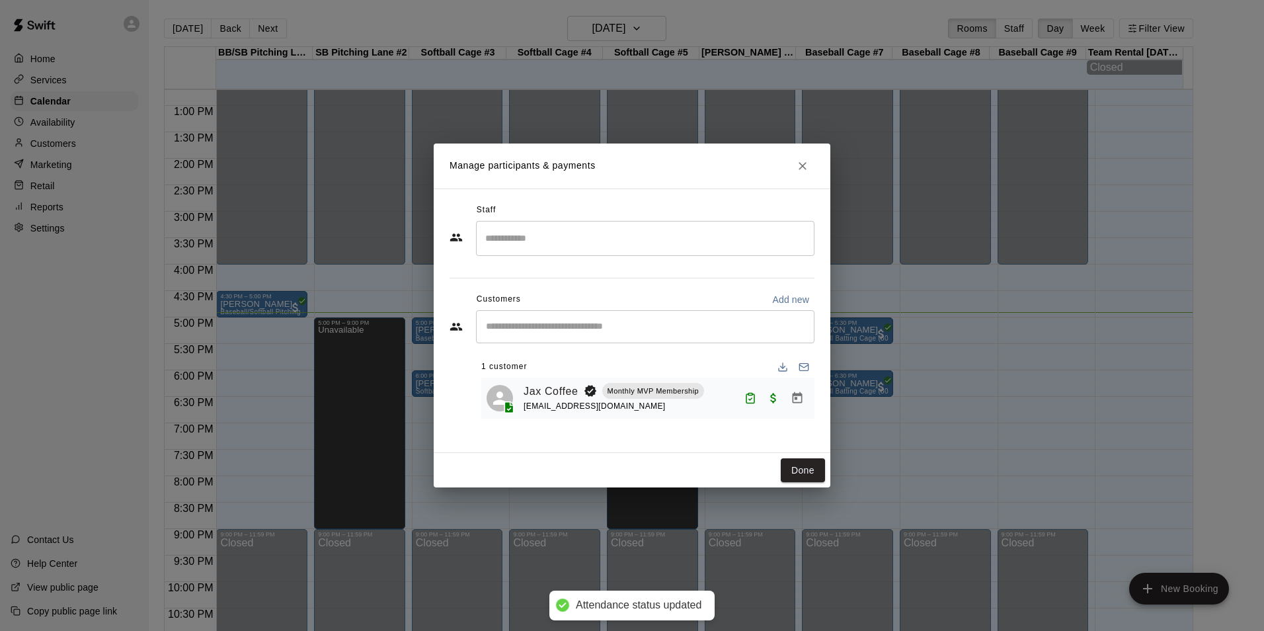
click at [797, 468] on button "Done" at bounding box center [803, 470] width 44 height 24
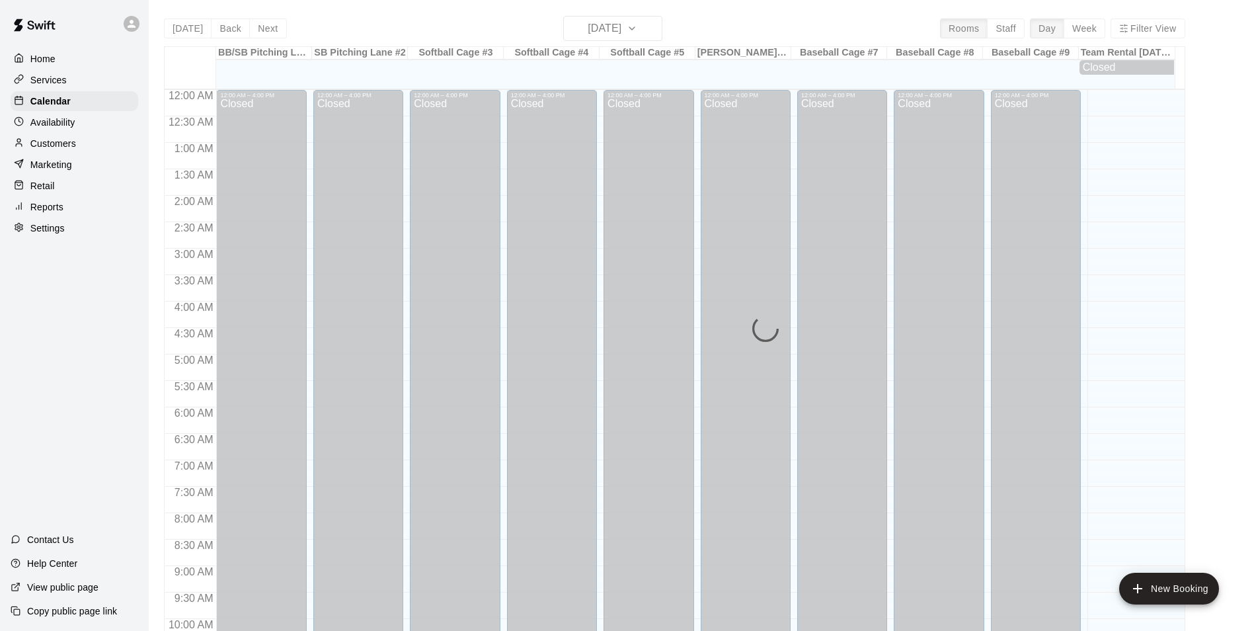
scroll to position [672, 0]
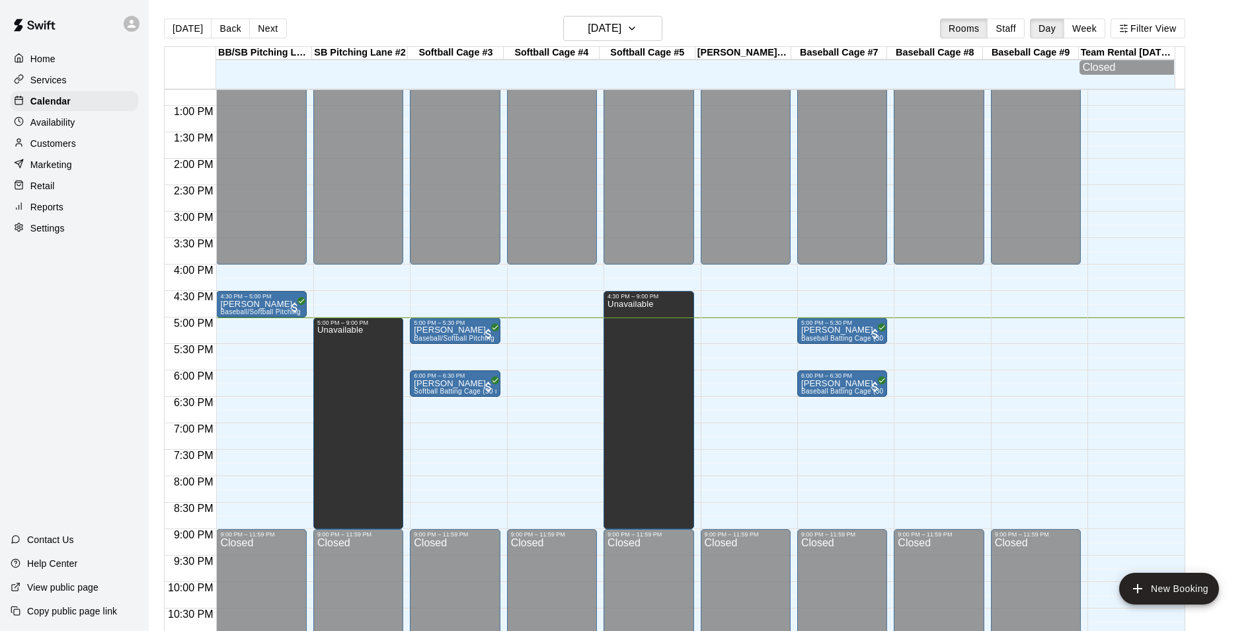
click at [1218, 230] on main "[DATE] Back [DATE][DATE] Rooms Staff Day Week Filter View BB/[GEOGRAPHIC_DATA] …" at bounding box center [701, 331] width 1095 height 631
